Goal: Find specific page/section: Find specific page/section

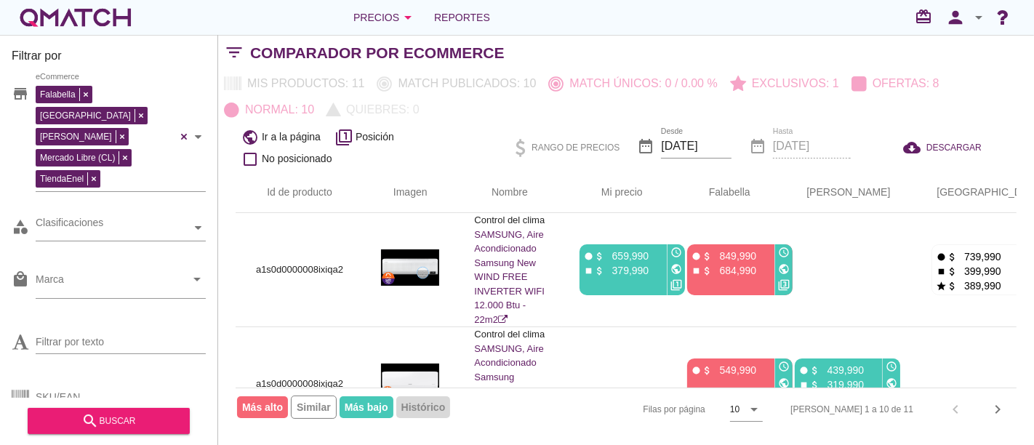
scroll to position [161, 0]
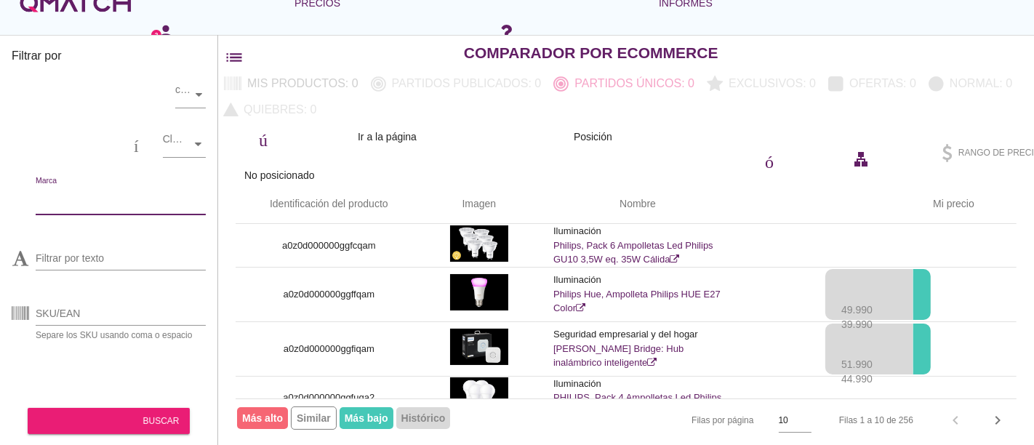
click at [73, 193] on input "Marca" at bounding box center [111, 199] width 150 height 23
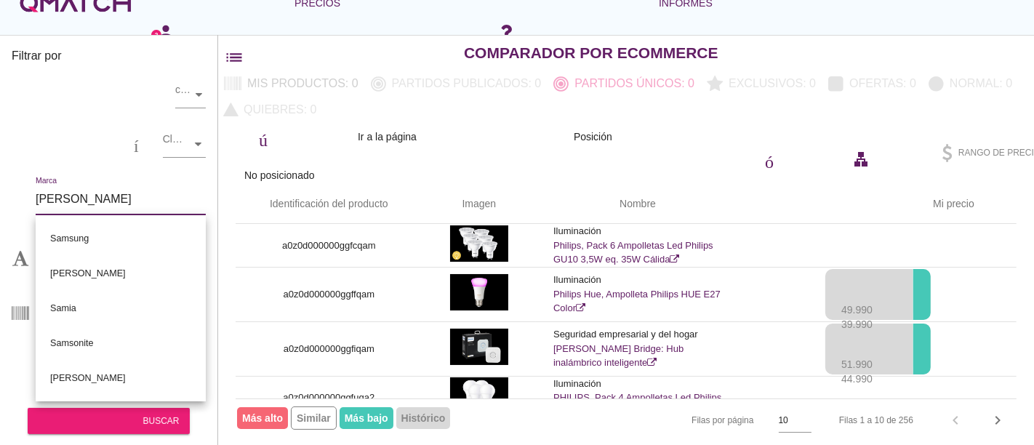
type input "sams"
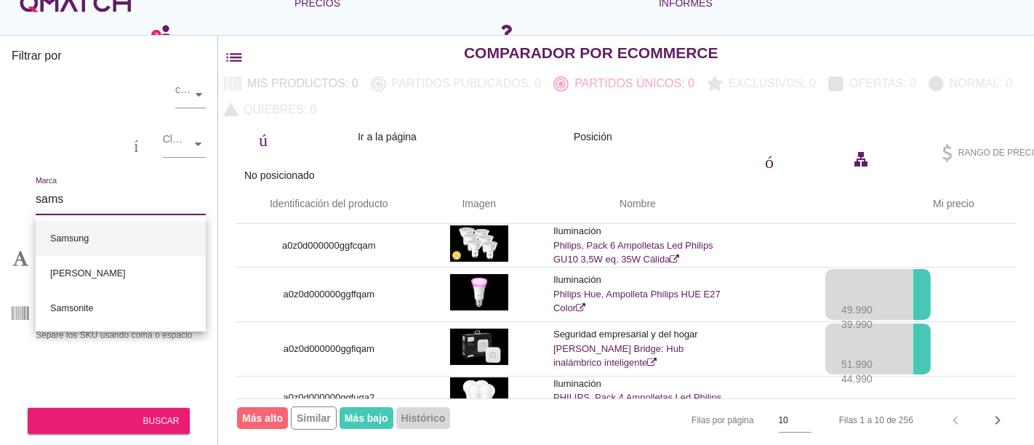
click at [72, 232] on font "Samsung" at bounding box center [69, 239] width 39 height 14
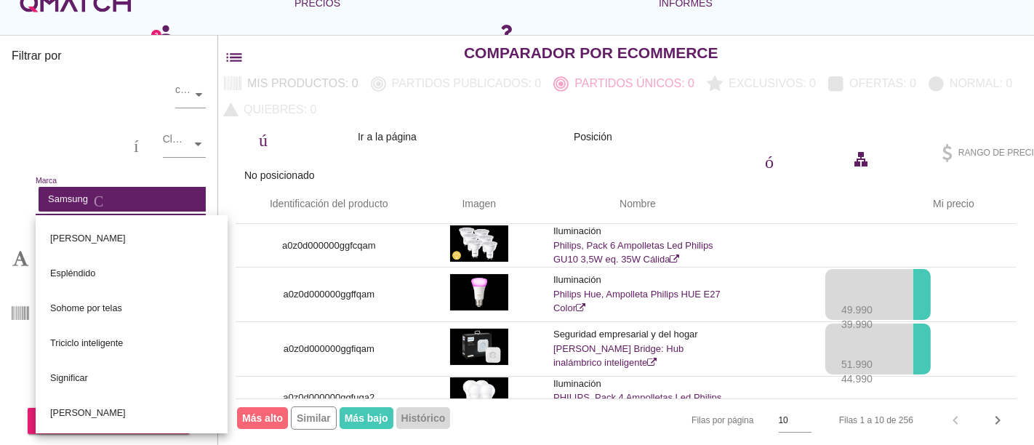
click at [49, 124] on div "almacenar comercio electrónico categoría Clasificaciones centro comercial local…" at bounding box center [109, 234] width 194 height 327
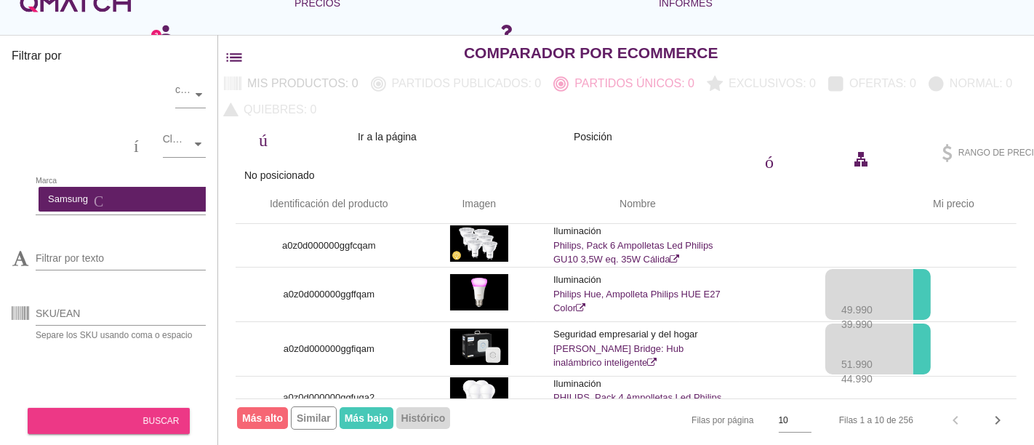
click at [97, 415] on font "buscar" at bounding box center [91, 420] width 105 height 17
